Goal: Information Seeking & Learning: Learn about a topic

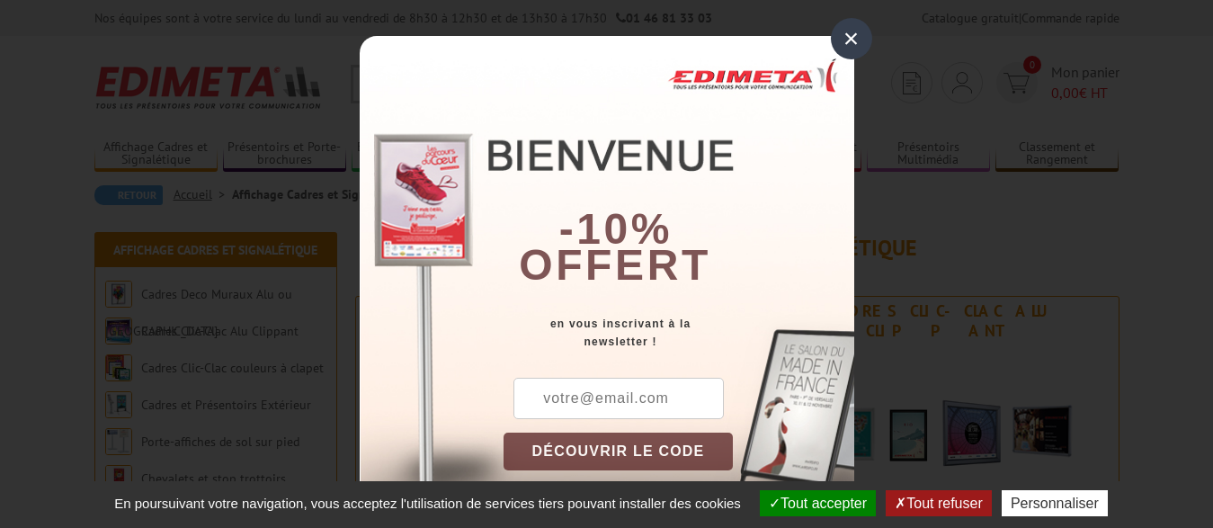
click at [838, 40] on div "×" at bounding box center [851, 38] width 41 height 41
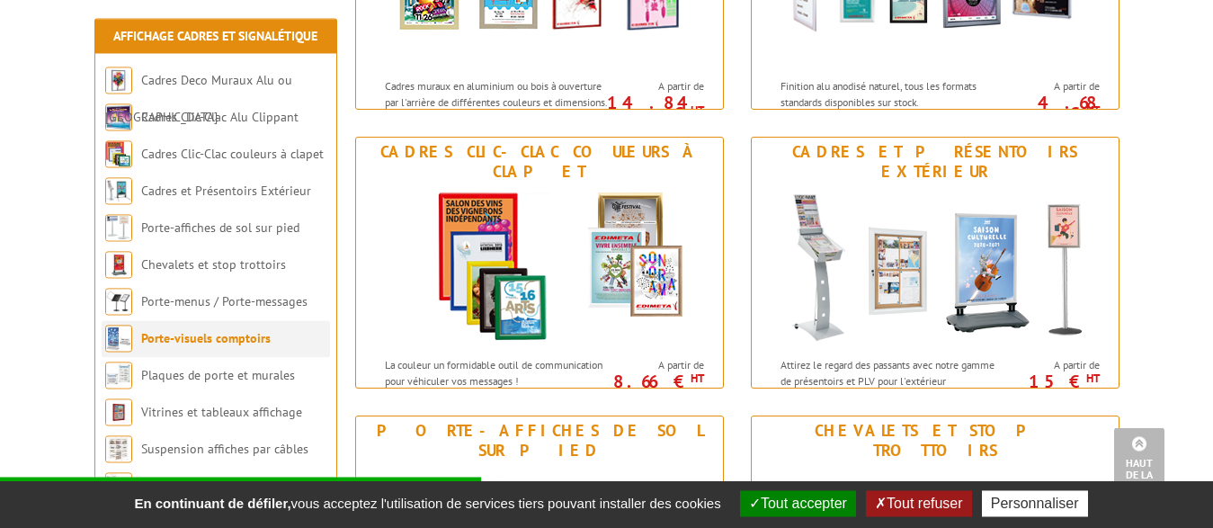
scroll to position [551, 0]
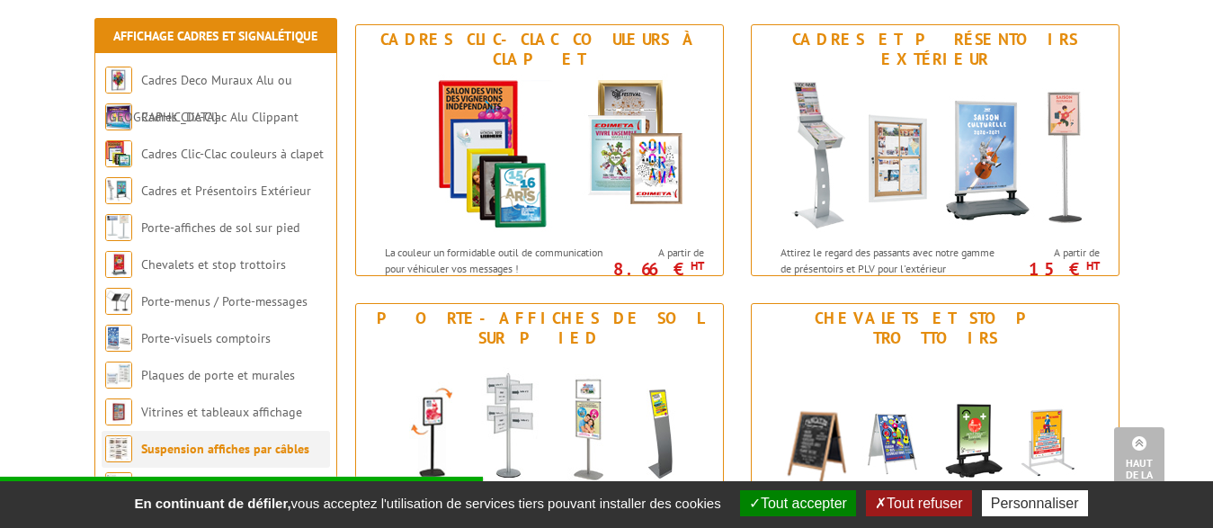
click at [209, 452] on link "Suspension affiches par câbles" at bounding box center [225, 449] width 168 height 16
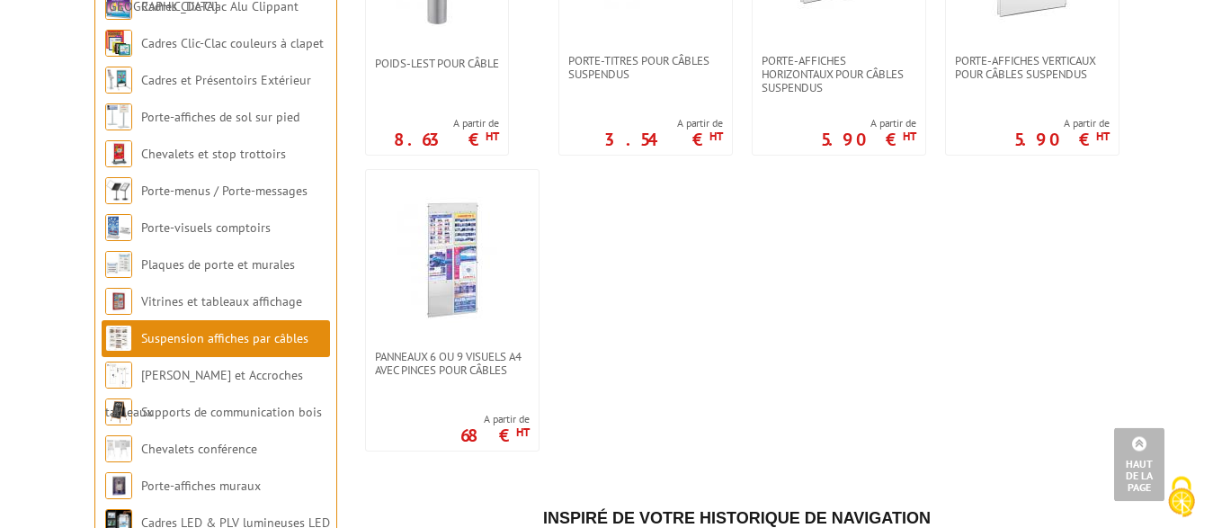
scroll to position [1743, 0]
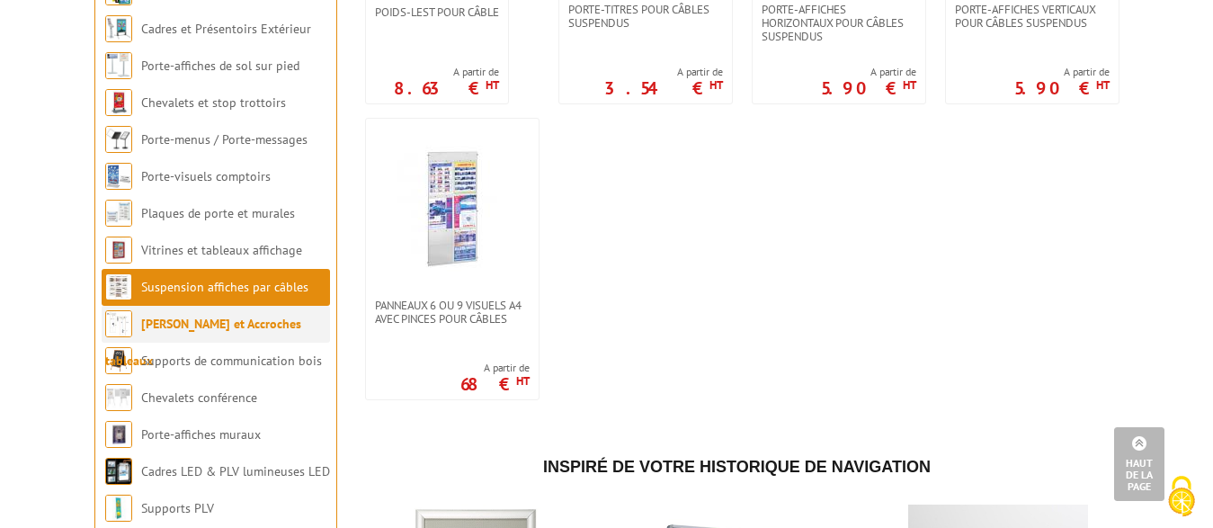
click at [166, 329] on link "[PERSON_NAME] et Accroches tableaux" at bounding box center [203, 342] width 196 height 53
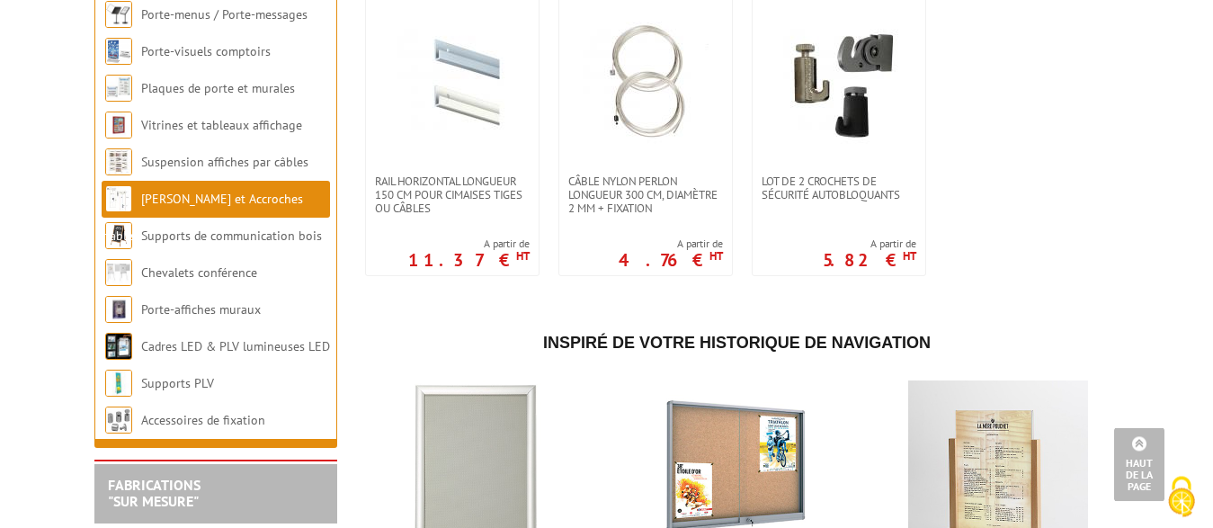
scroll to position [734, 0]
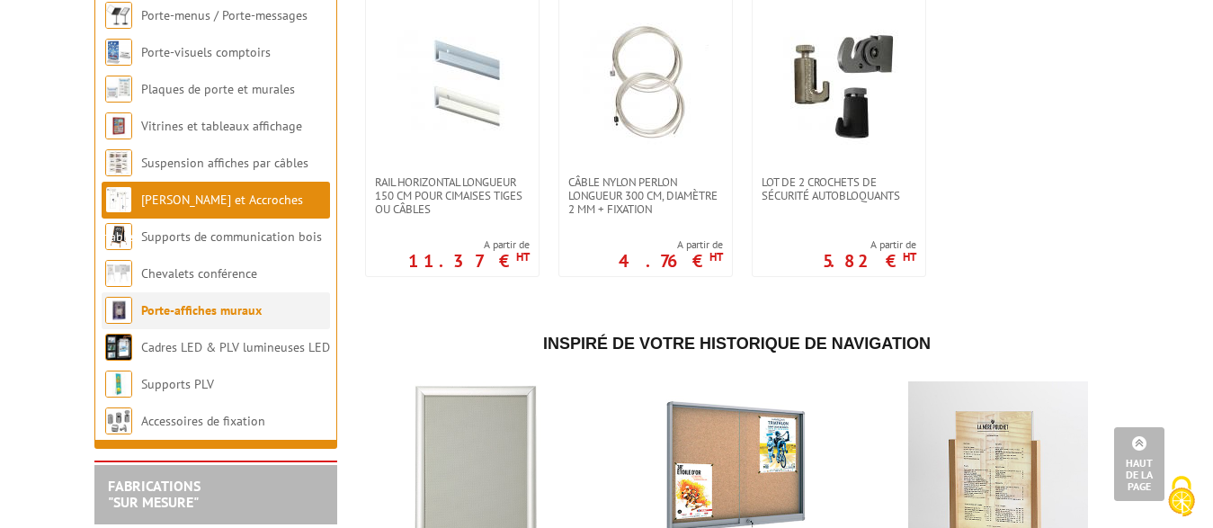
click at [162, 302] on link "Porte-affiches muraux" at bounding box center [201, 310] width 121 height 16
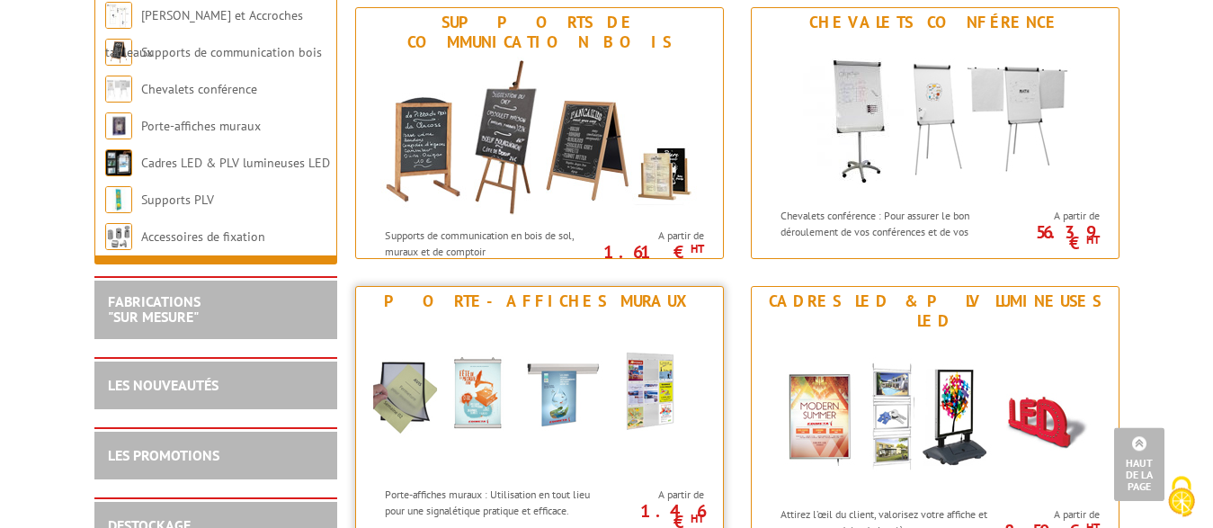
scroll to position [2019, 0]
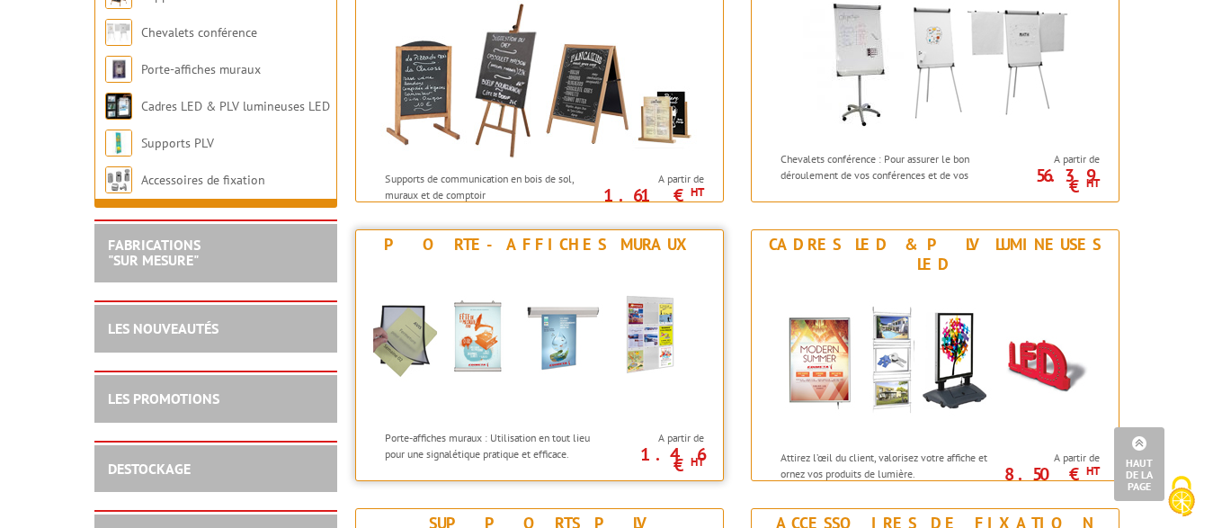
click at [454, 348] on img at bounding box center [539, 340] width 333 height 162
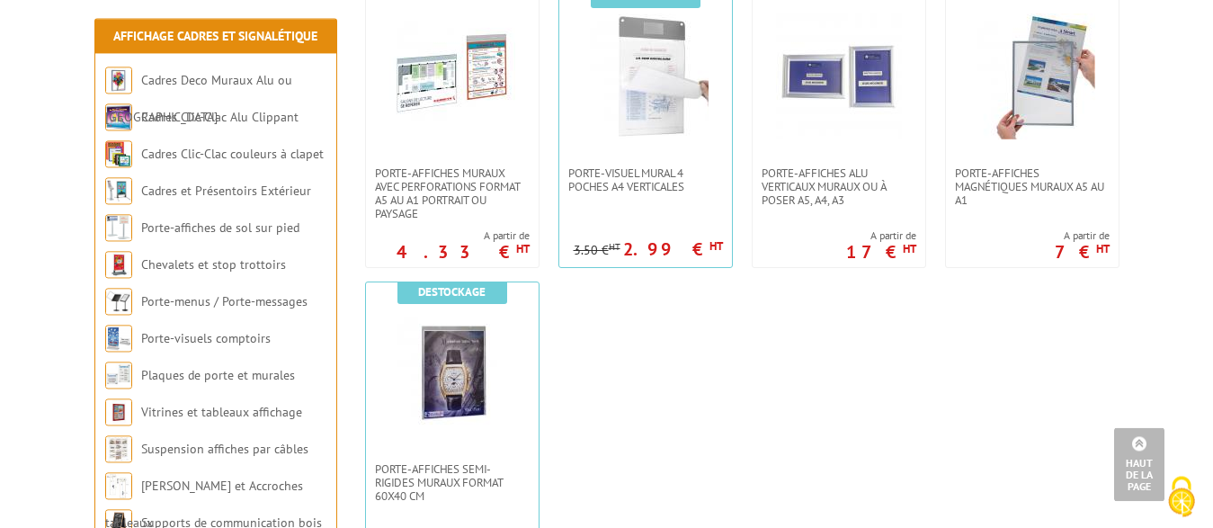
scroll to position [1652, 0]
